Goal: Transaction & Acquisition: Register for event/course

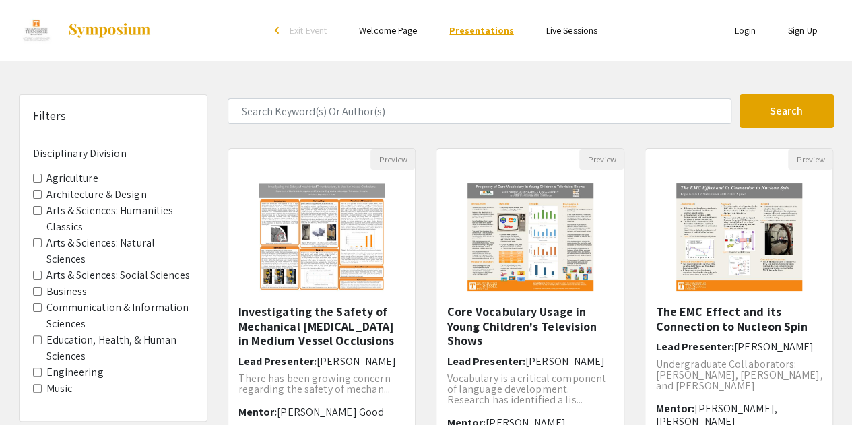
click at [479, 31] on link "Presentations" at bounding box center [481, 30] width 64 height 12
click at [743, 37] on li "Login" at bounding box center [745, 30] width 54 height 16
click at [743, 32] on link "Login" at bounding box center [745, 30] width 22 height 12
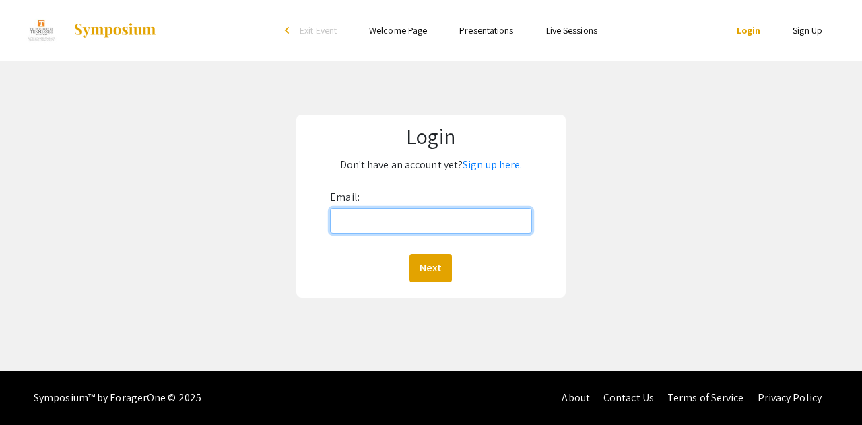
click at [473, 215] on input "Email:" at bounding box center [431, 221] width 202 height 26
type input "[EMAIL_ADDRESS][DOMAIN_NAME]"
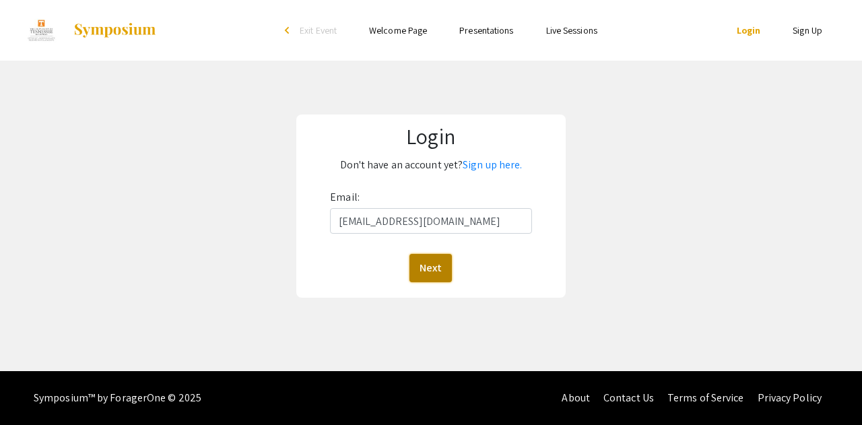
click at [435, 267] on button "Next" at bounding box center [430, 268] width 42 height 28
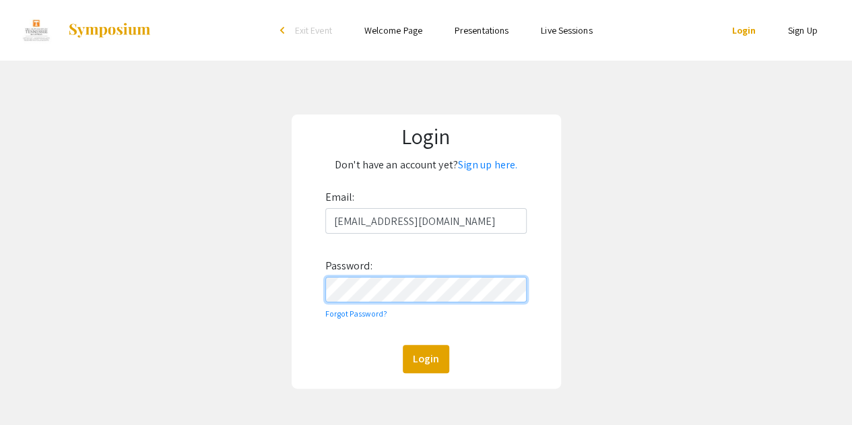
click at [403, 345] on button "Login" at bounding box center [426, 359] width 46 height 28
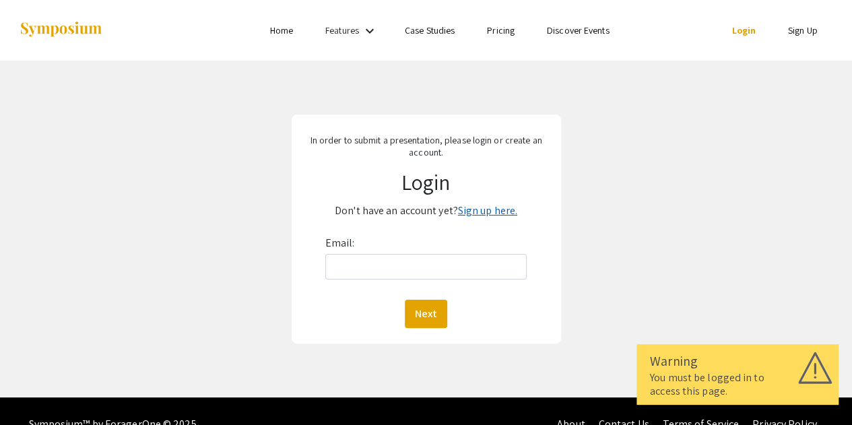
click at [494, 212] on link "Sign up here." at bounding box center [487, 210] width 59 height 14
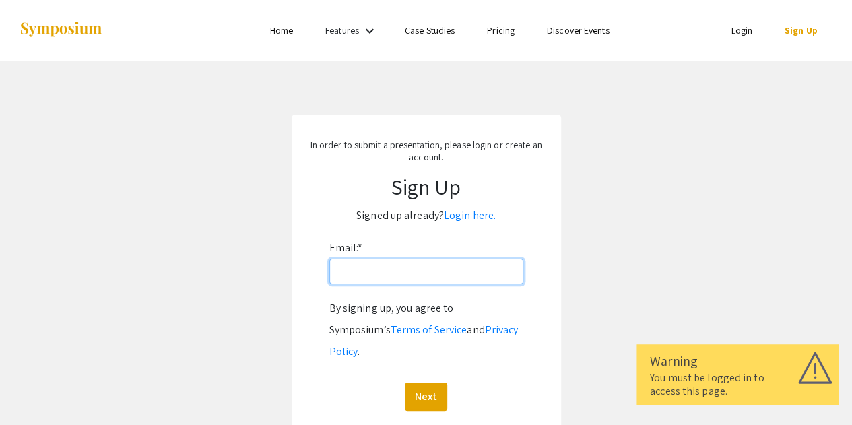
click at [434, 273] on input "Email: *" at bounding box center [426, 272] width 194 height 26
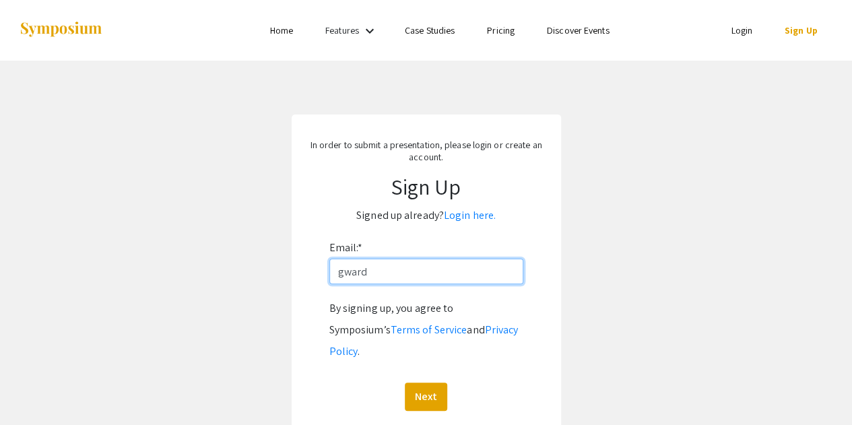
type input "[EMAIL_ADDRESS][DOMAIN_NAME]"
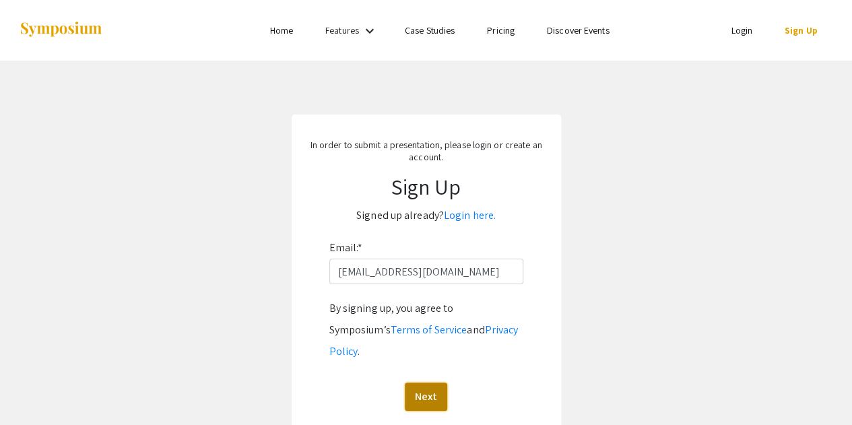
click at [425, 383] on button "Next" at bounding box center [426, 397] width 42 height 28
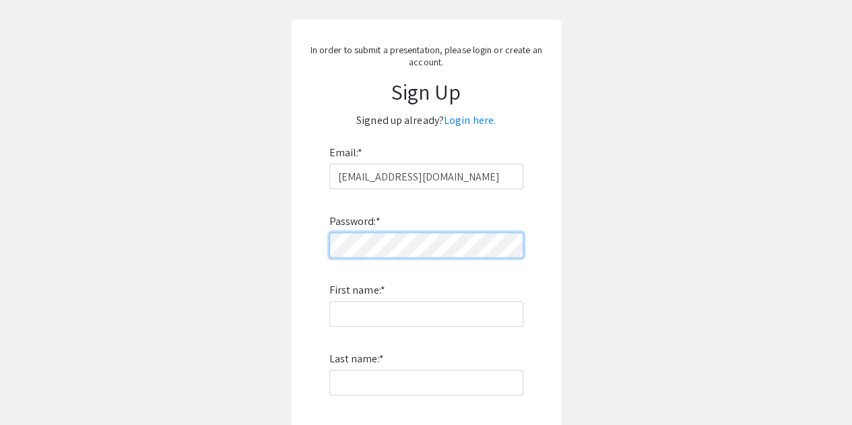
scroll to position [96, 0]
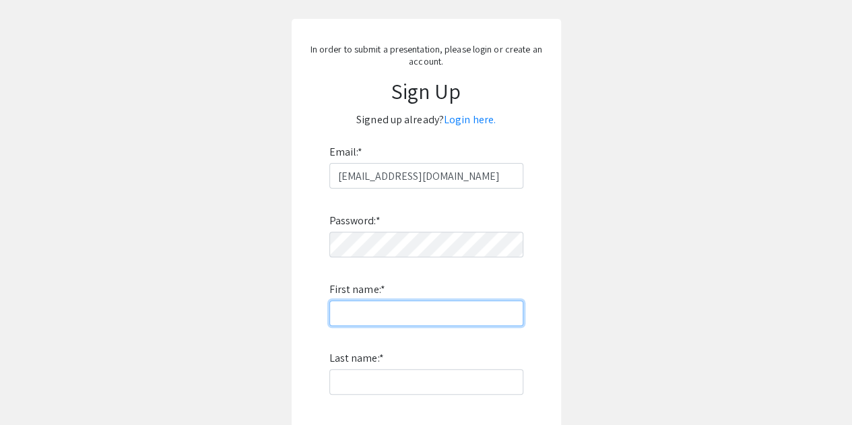
click at [434, 312] on input "First name: *" at bounding box center [426, 313] width 194 height 26
type input "Griffin"
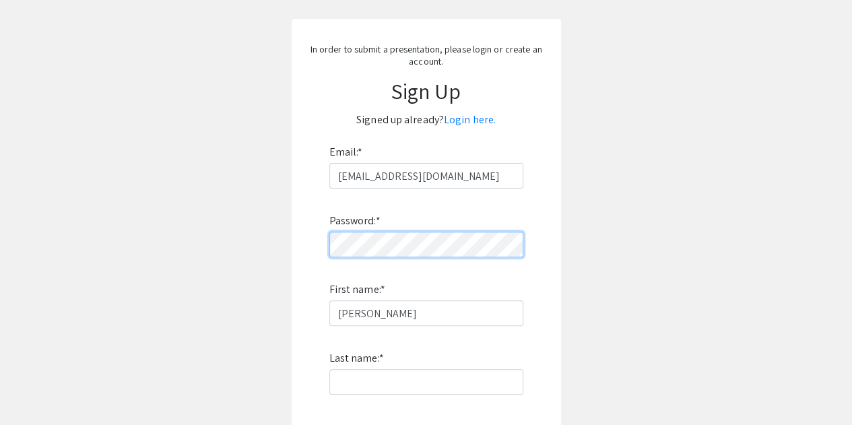
scroll to position [156, 0]
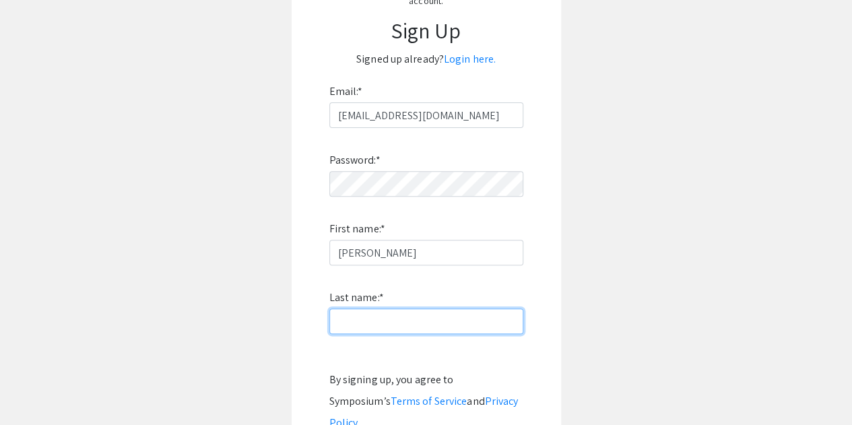
click at [401, 317] on input "Last name: *" at bounding box center [426, 321] width 194 height 26
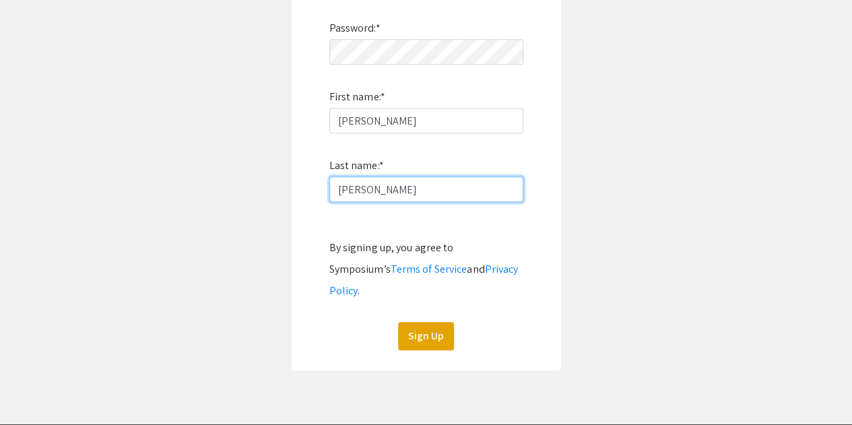
scroll to position [291, 0]
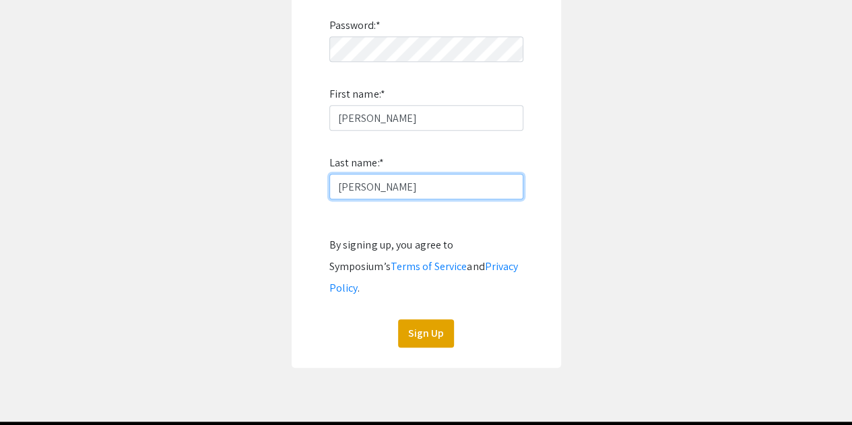
type input "Ward"
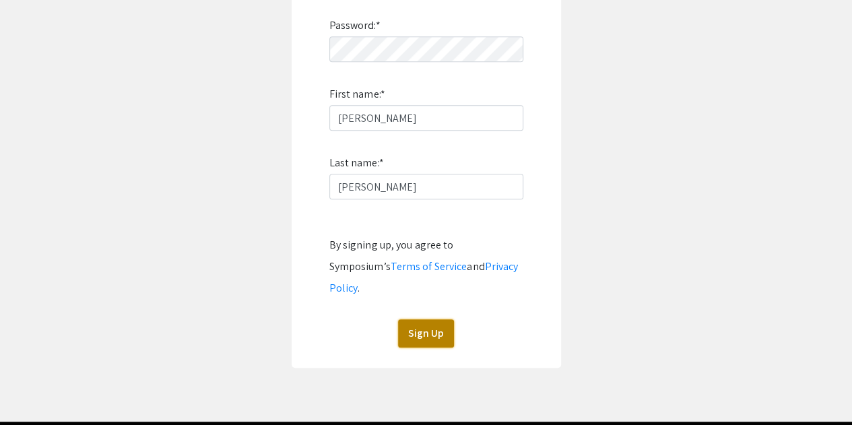
click at [419, 319] on button "Sign Up" at bounding box center [426, 333] width 56 height 28
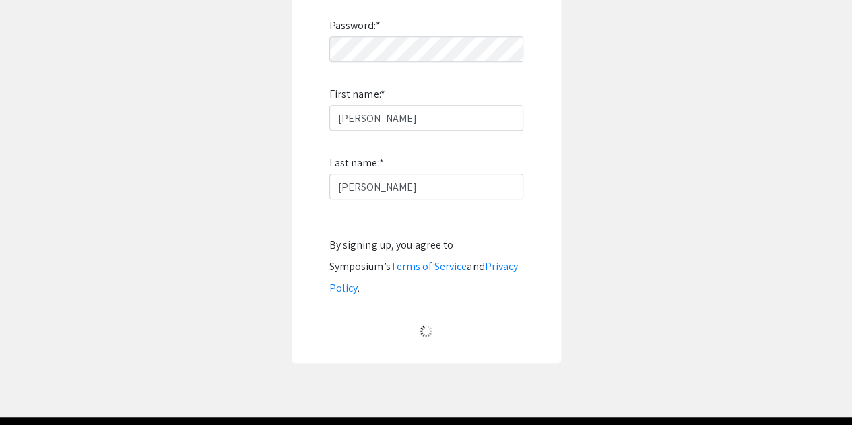
scroll to position [79, 0]
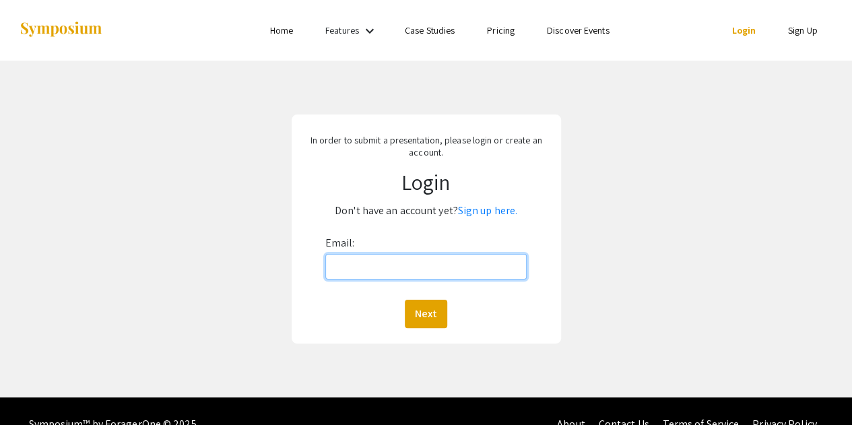
click at [428, 275] on input "Email:" at bounding box center [426, 267] width 202 height 26
type input "[EMAIL_ADDRESS][DOMAIN_NAME]"
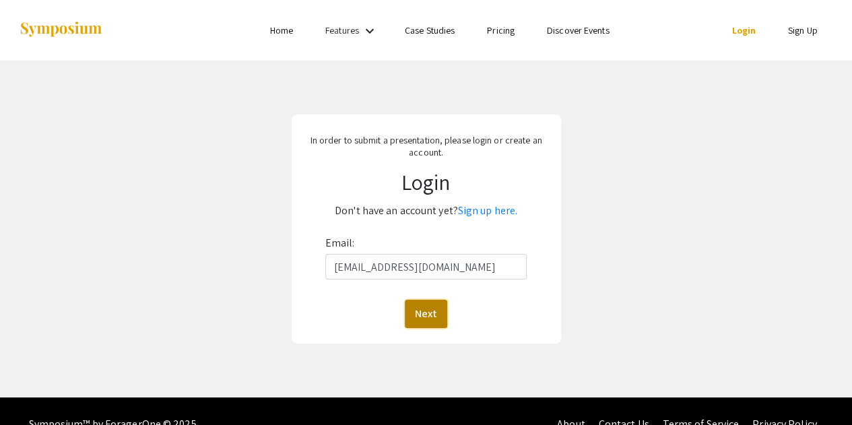
click at [429, 307] on button "Next" at bounding box center [426, 314] width 42 height 28
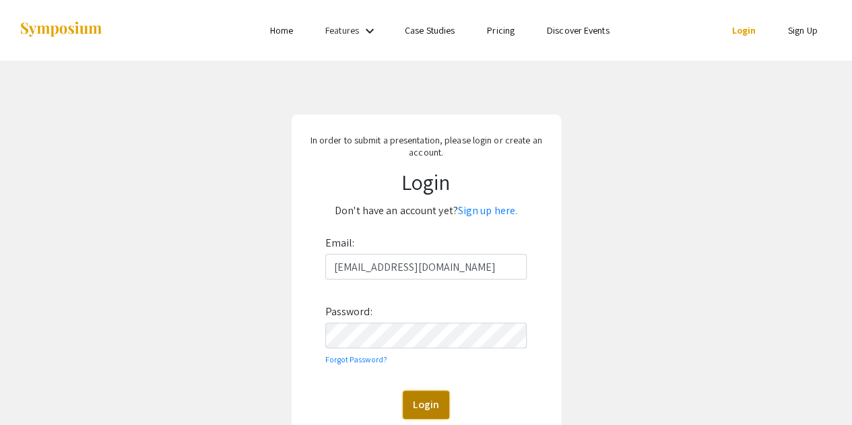
click at [430, 395] on button "Login" at bounding box center [426, 405] width 46 height 28
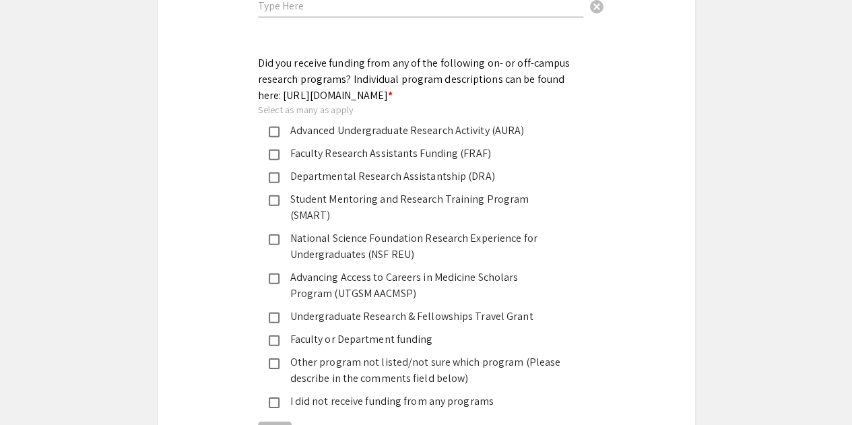
scroll to position [1647, 0]
